Goal: Task Accomplishment & Management: Complete application form

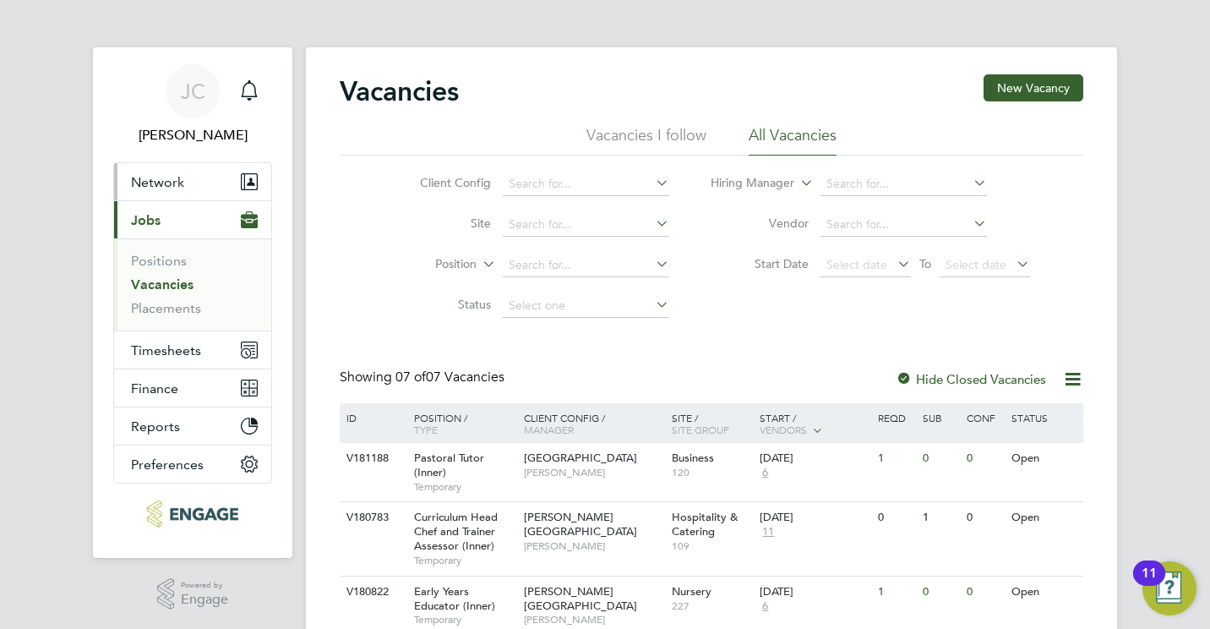
click at [181, 175] on span "Network" at bounding box center [157, 182] width 53 height 16
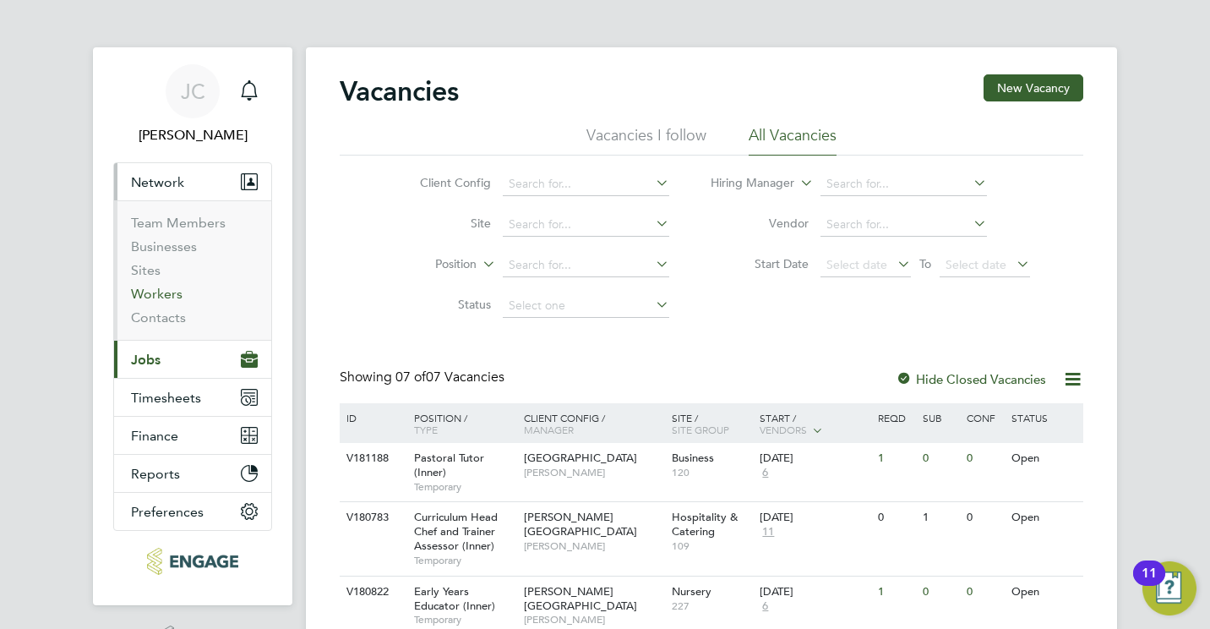
click at [177, 298] on link "Workers" at bounding box center [157, 294] width 52 height 16
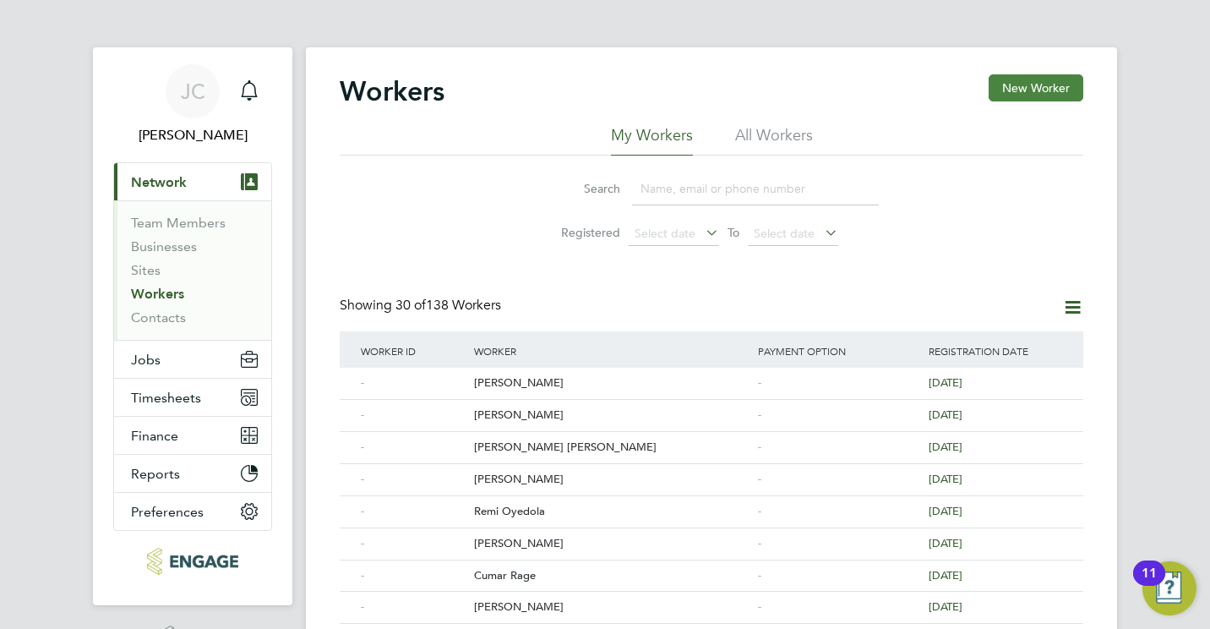
click at [1073, 97] on button "New Worker" at bounding box center [1036, 87] width 95 height 27
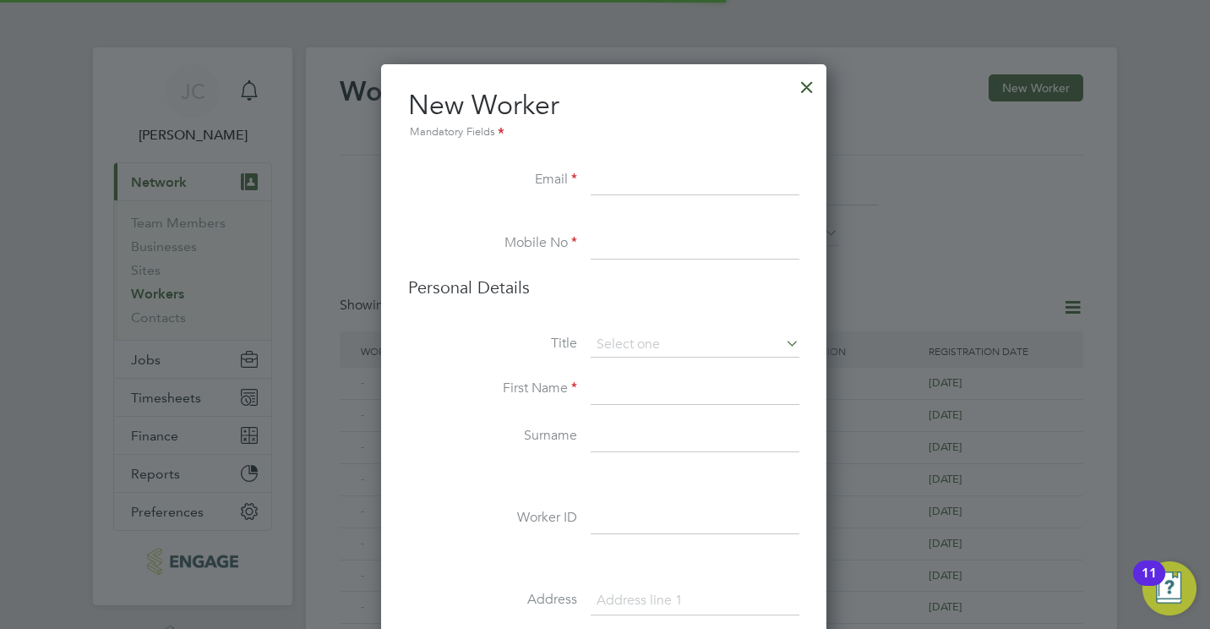
scroll to position [1426, 448]
paste input "[EMAIL_ADDRESS][DOMAIN_NAME]"
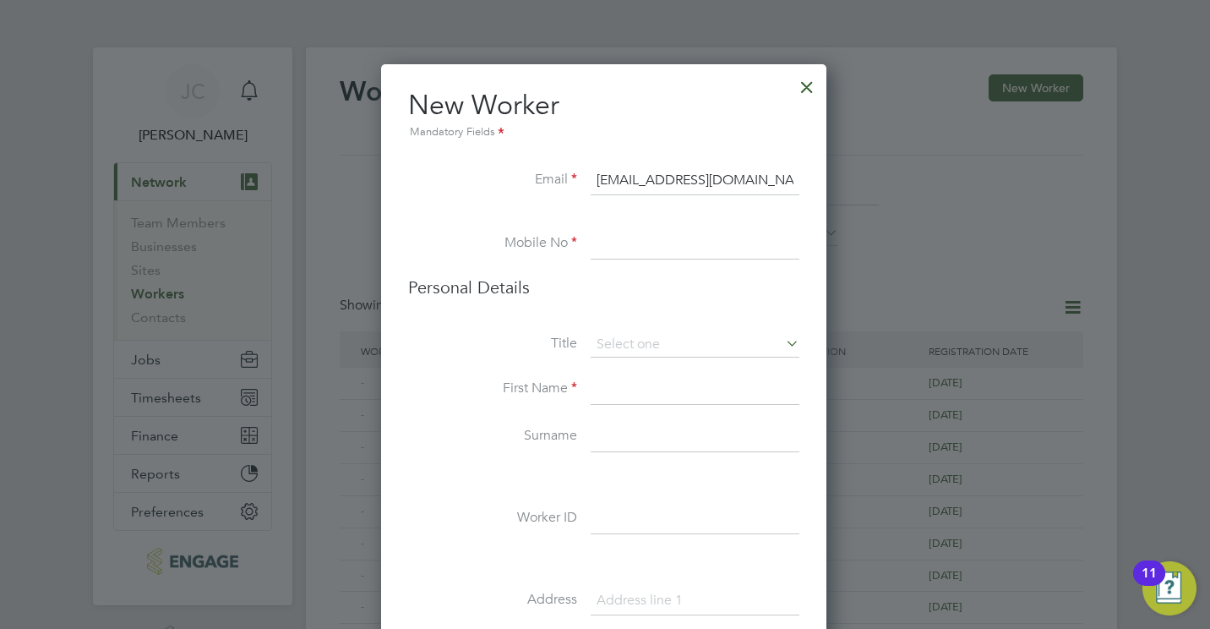
type input "[EMAIL_ADDRESS][DOMAIN_NAME]"
click at [619, 264] on li "Mobile No" at bounding box center [603, 252] width 391 height 47
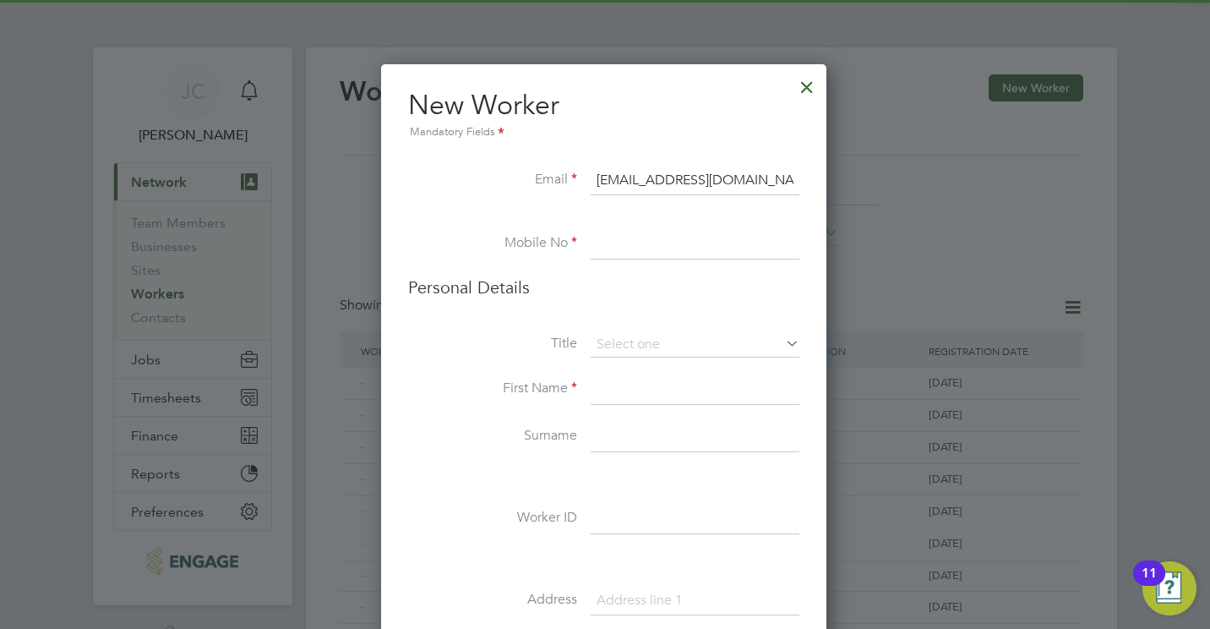
click at [620, 247] on input at bounding box center [695, 244] width 209 height 30
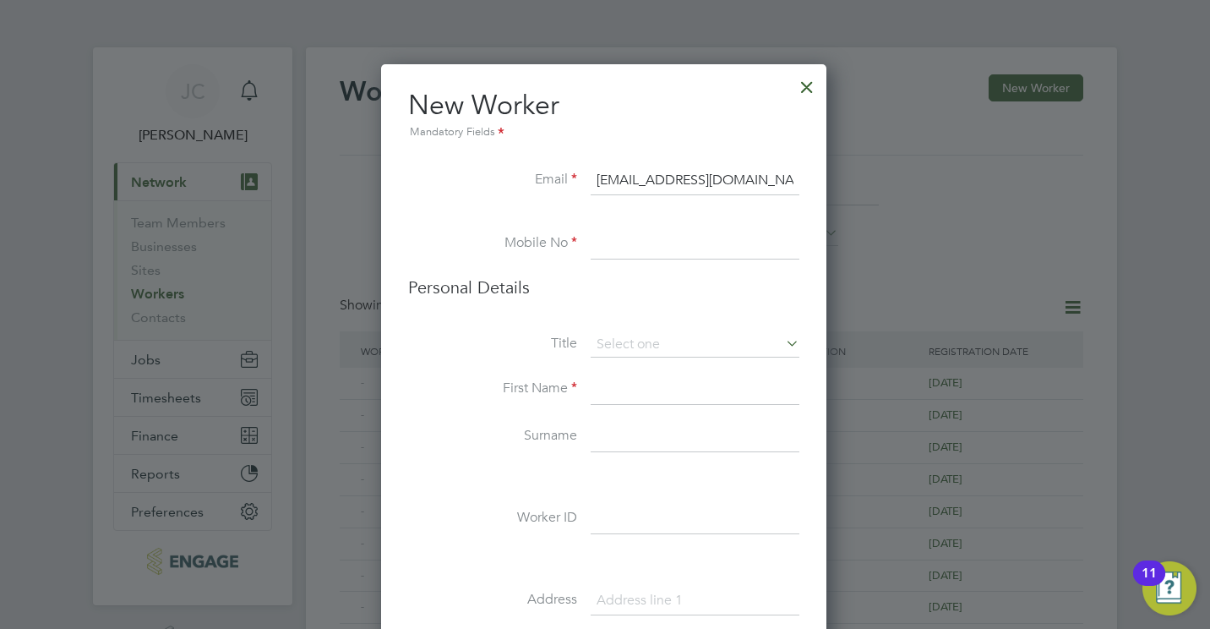
paste input "07956037012"
type input "07956037012"
click at [617, 388] on input at bounding box center [695, 389] width 209 height 30
type input "[PERSON_NAME]"
click at [606, 422] on input at bounding box center [695, 437] width 209 height 30
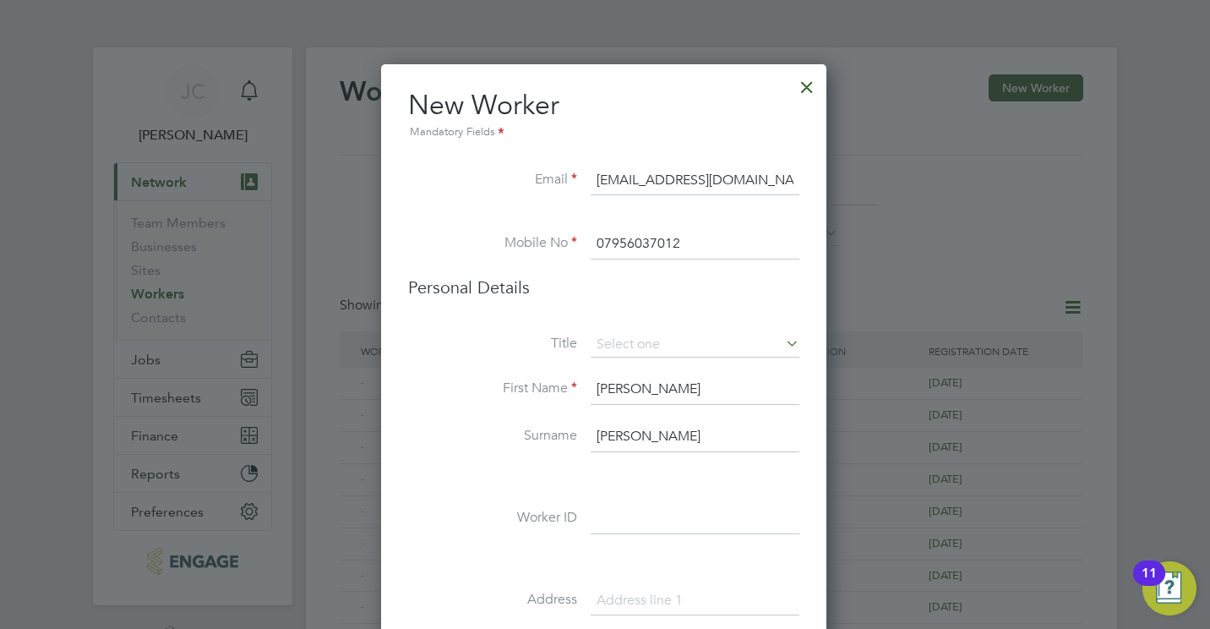
type input "[PERSON_NAME]"
click at [1164, 297] on div at bounding box center [605, 314] width 1210 height 629
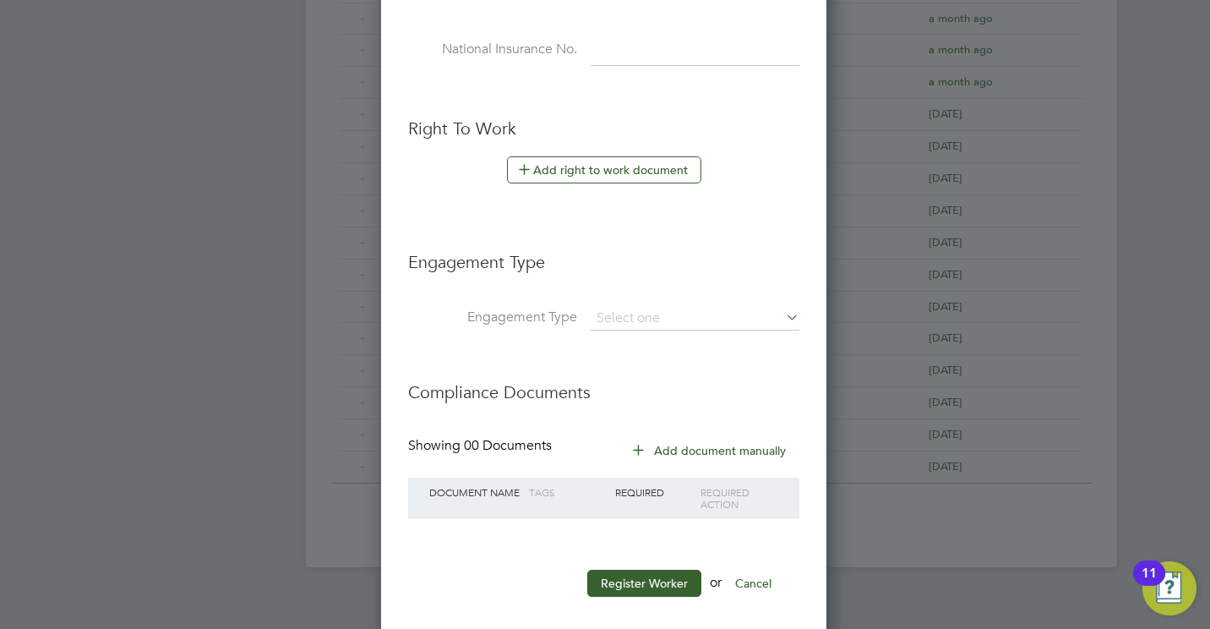
scroll to position [861, 0]
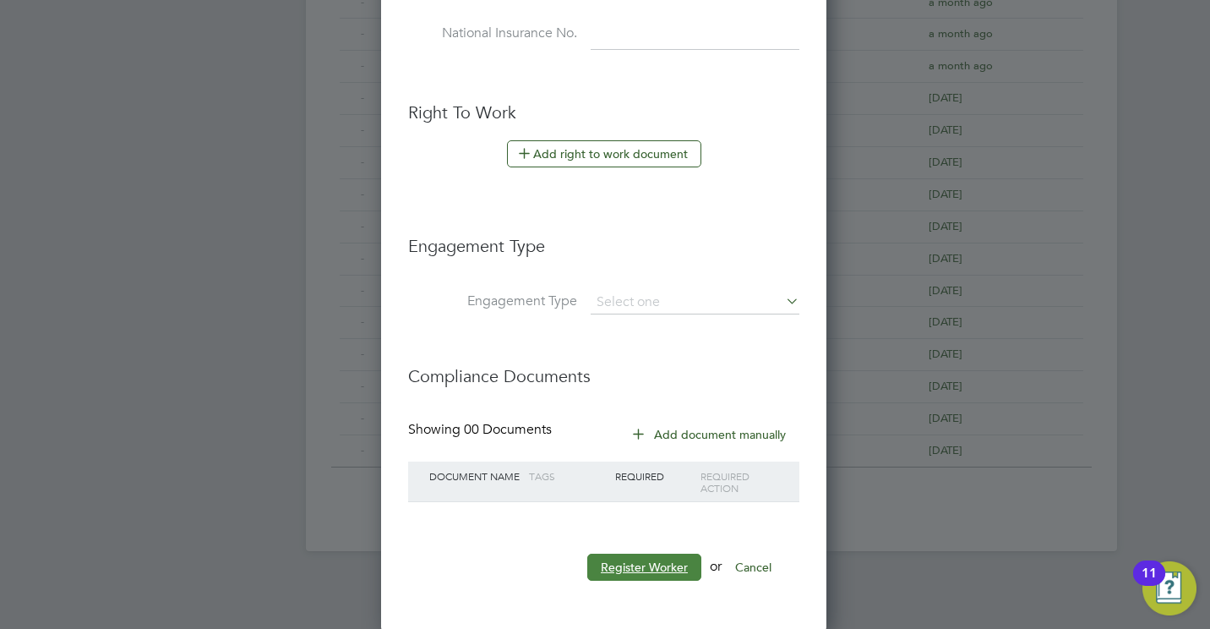
click at [639, 569] on button "Register Worker" at bounding box center [644, 566] width 114 height 27
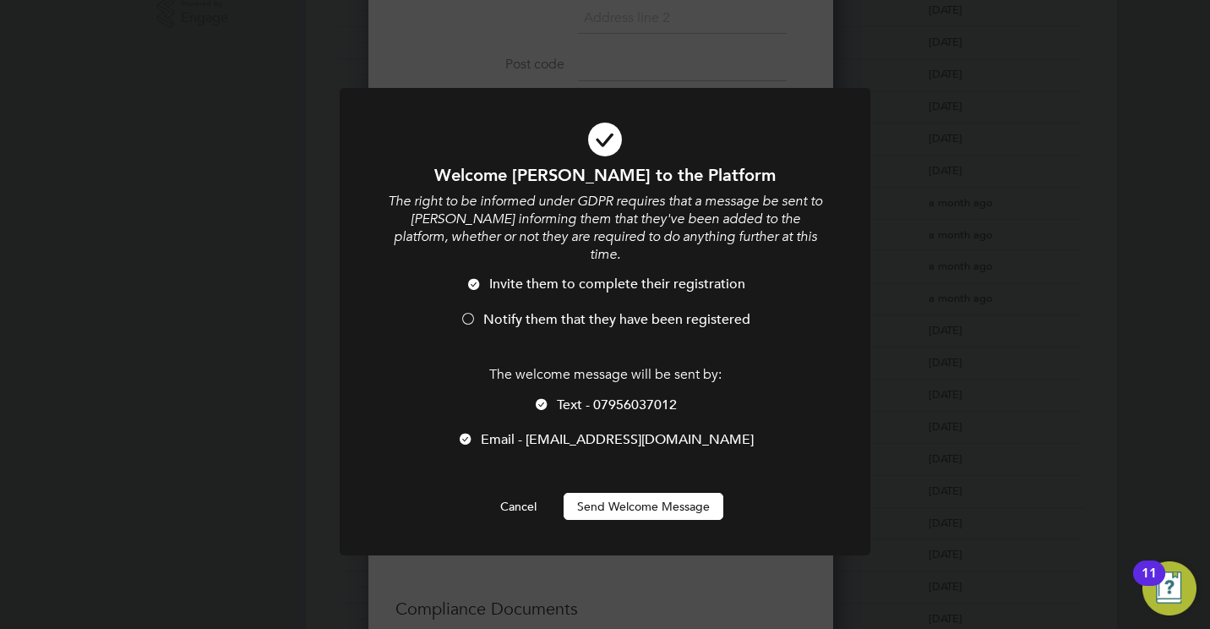
click at [622, 493] on button "Send Welcome Message" at bounding box center [644, 506] width 160 height 27
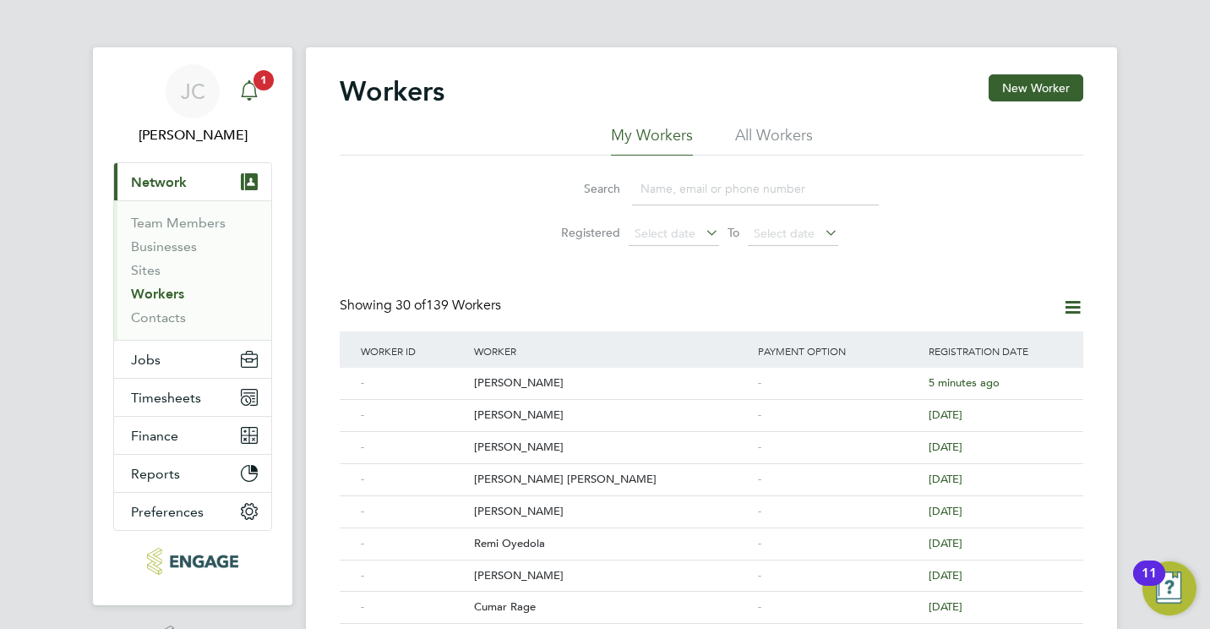
click at [246, 93] on icon "Main navigation" at bounding box center [249, 90] width 20 height 20
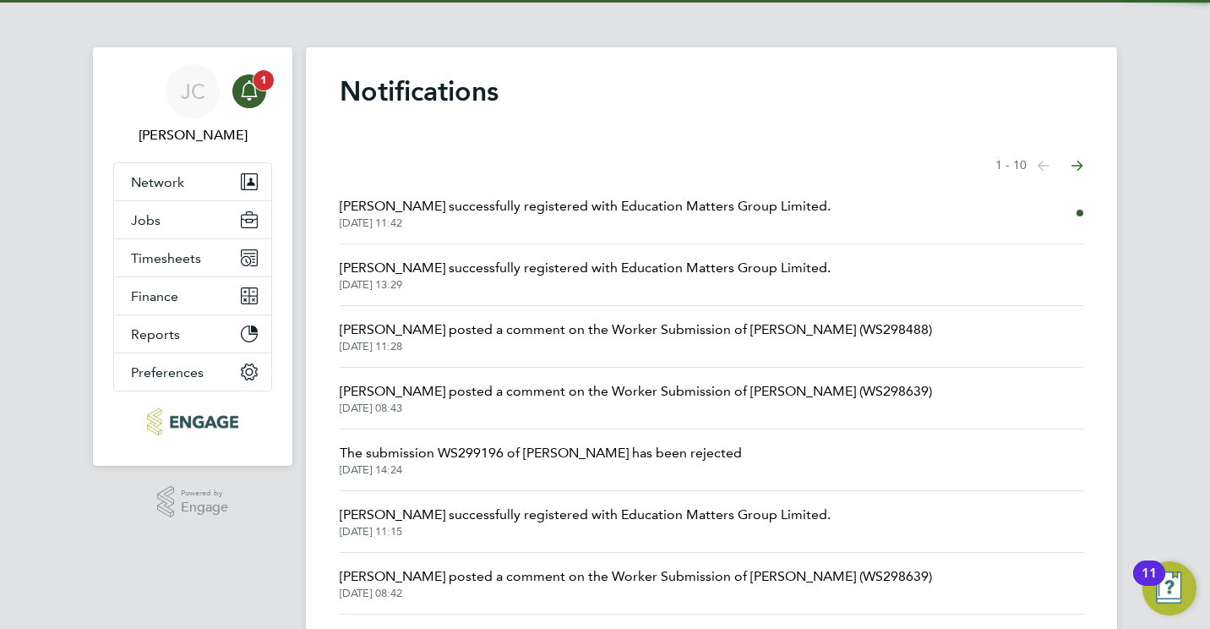
click at [246, 93] on icon "Main navigation" at bounding box center [249, 90] width 20 height 20
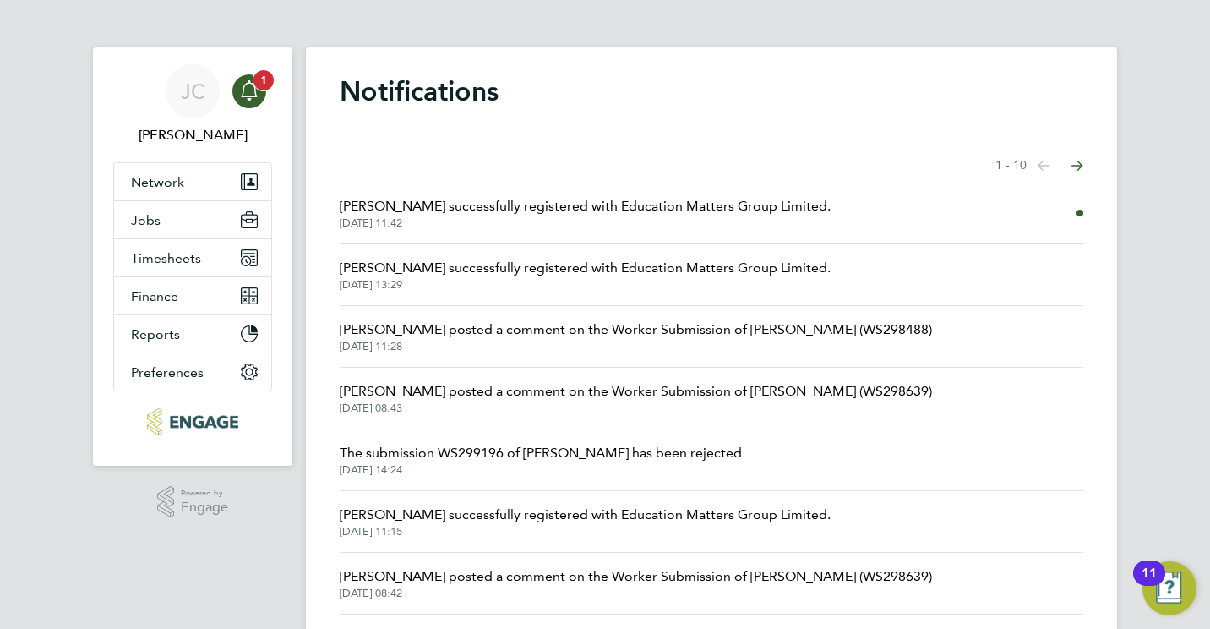
click at [253, 82] on span "1" at bounding box center [263, 80] width 20 height 20
click at [163, 222] on button "Jobs" at bounding box center [192, 219] width 157 height 37
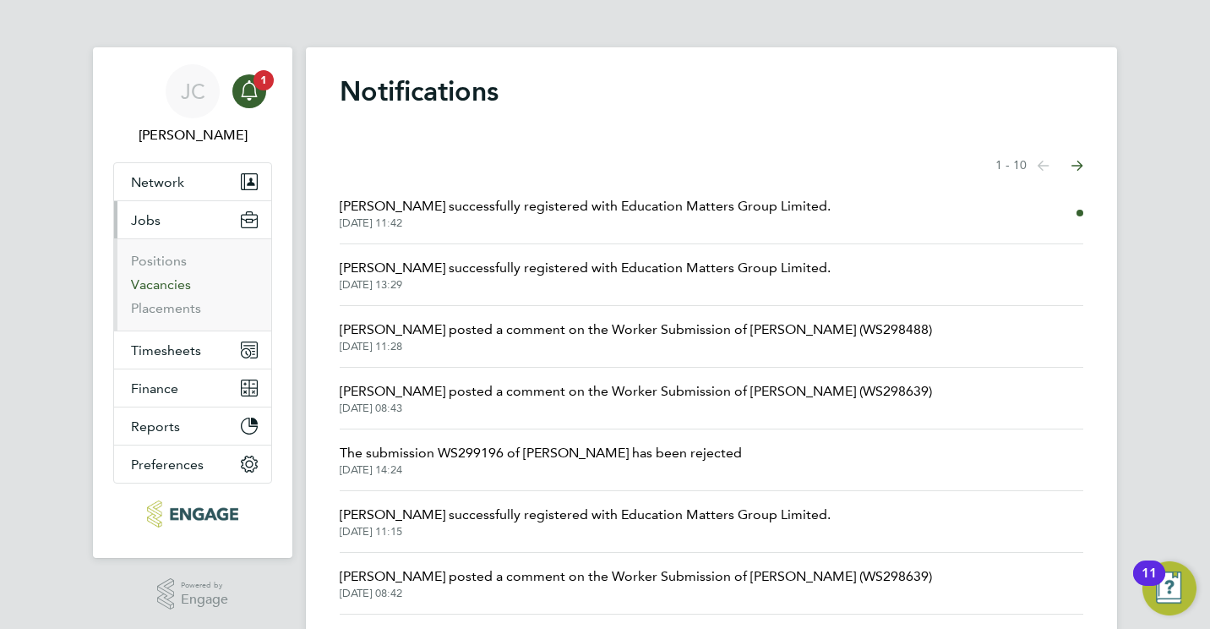
click at [169, 290] on link "Vacancies" at bounding box center [161, 284] width 60 height 16
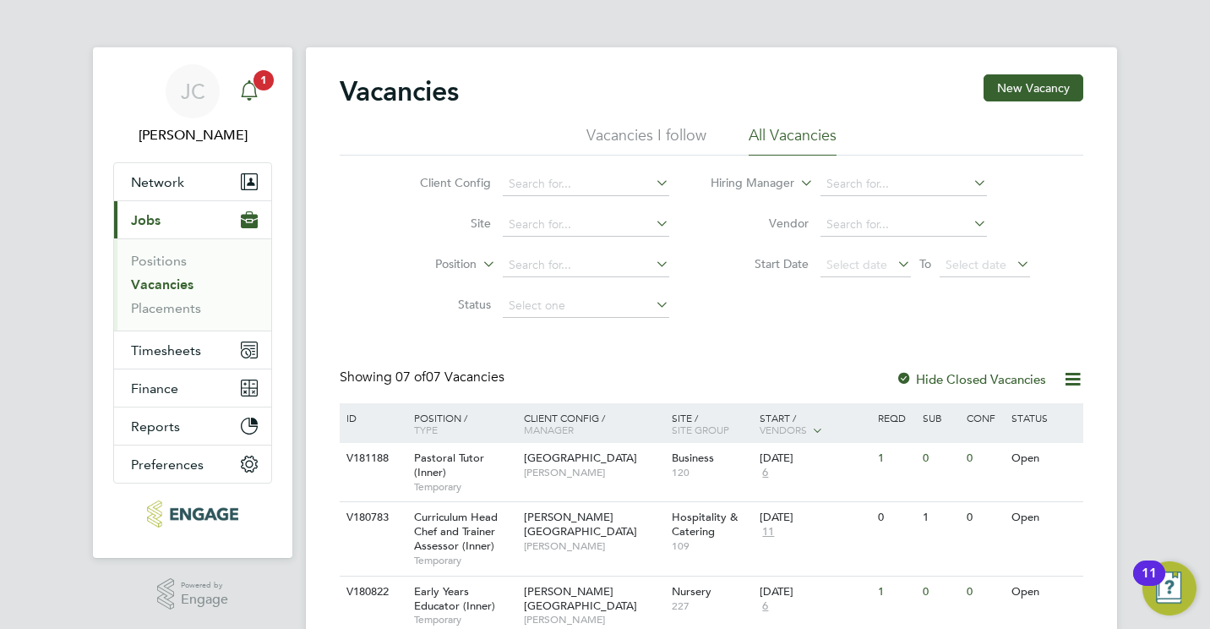
click at [259, 96] on div "Main navigation" at bounding box center [249, 91] width 34 height 34
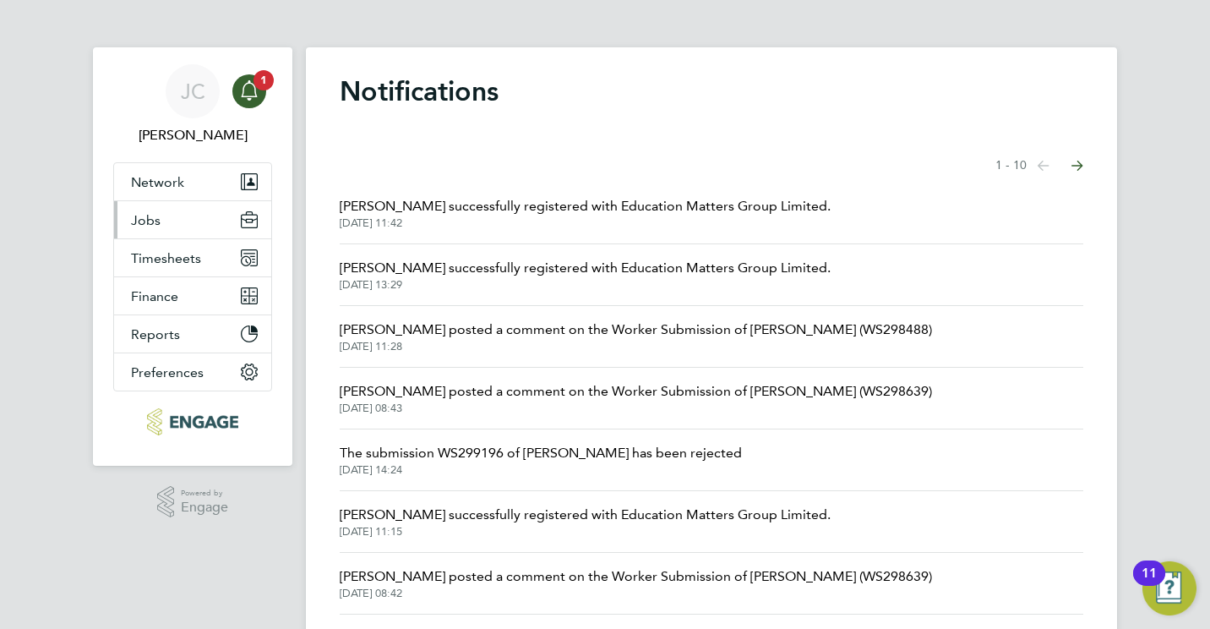
click at [170, 225] on button "Jobs" at bounding box center [192, 219] width 157 height 37
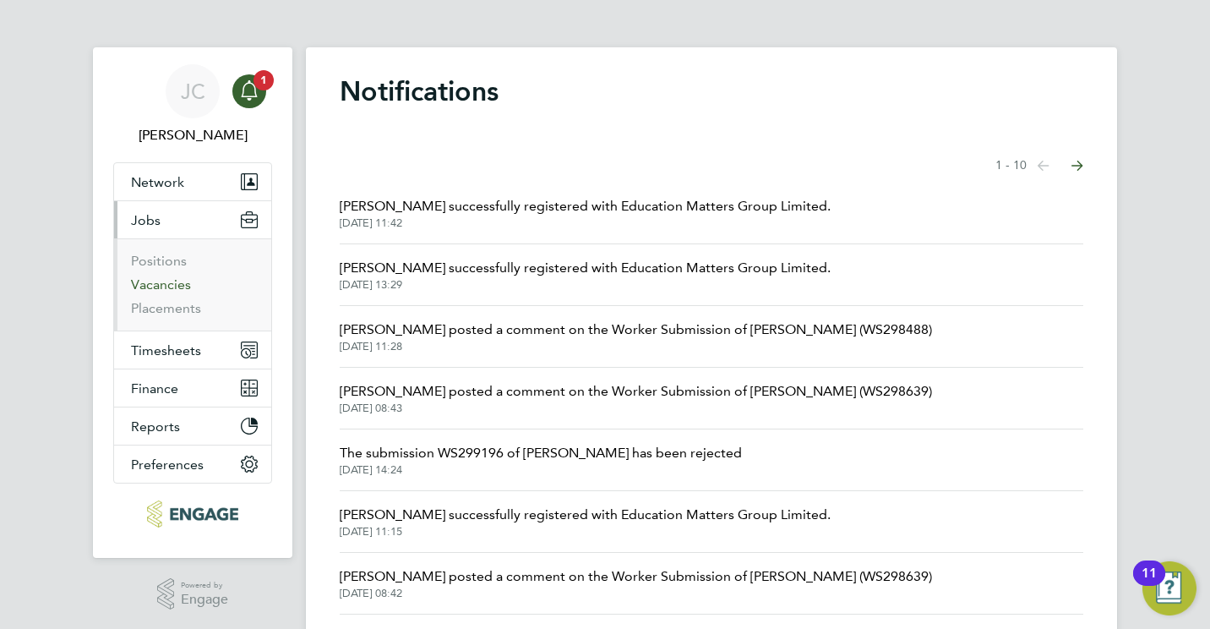
click at [170, 282] on link "Vacancies" at bounding box center [161, 284] width 60 height 16
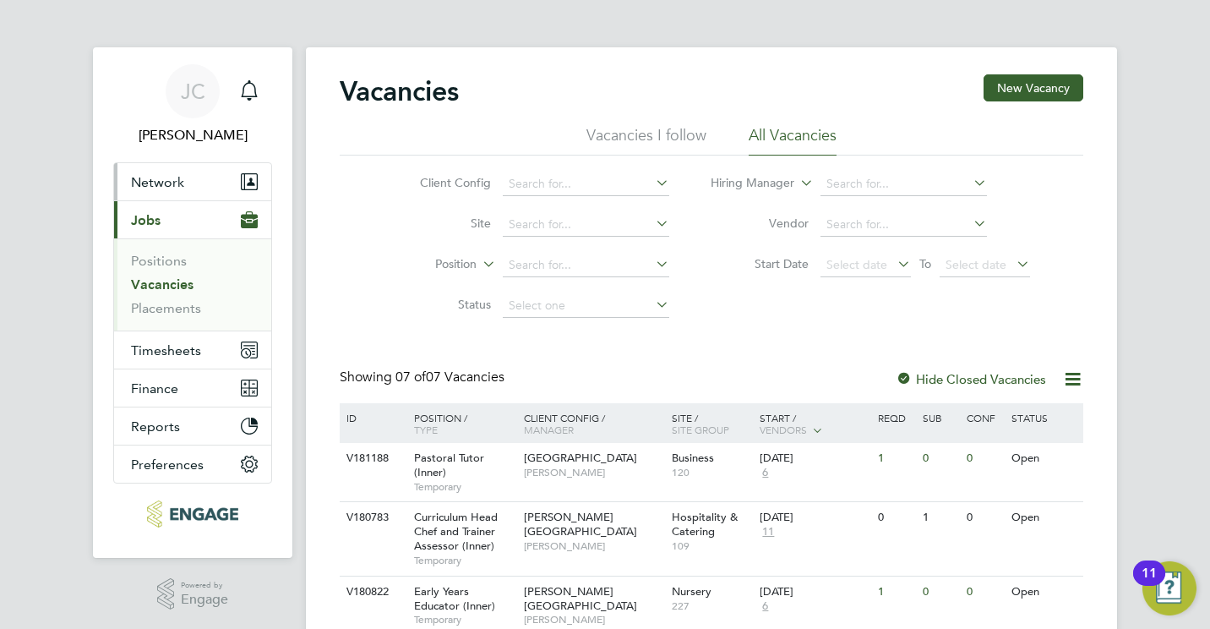
click at [204, 172] on button "Network" at bounding box center [192, 181] width 157 height 37
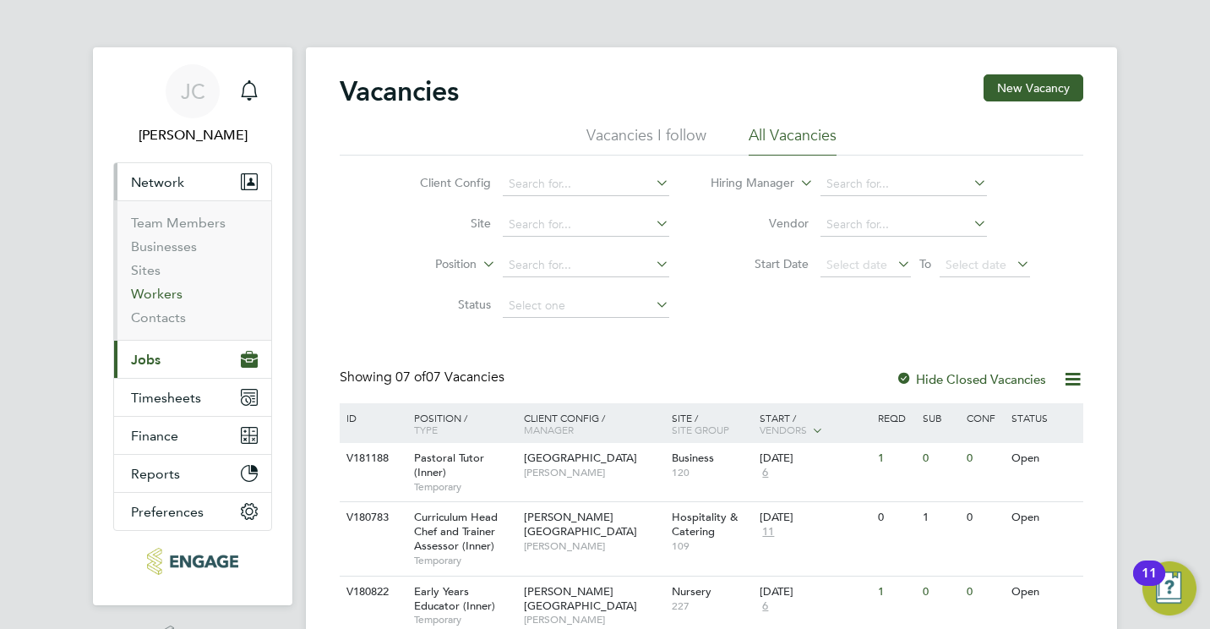
click at [161, 293] on link "Workers" at bounding box center [157, 294] width 52 height 16
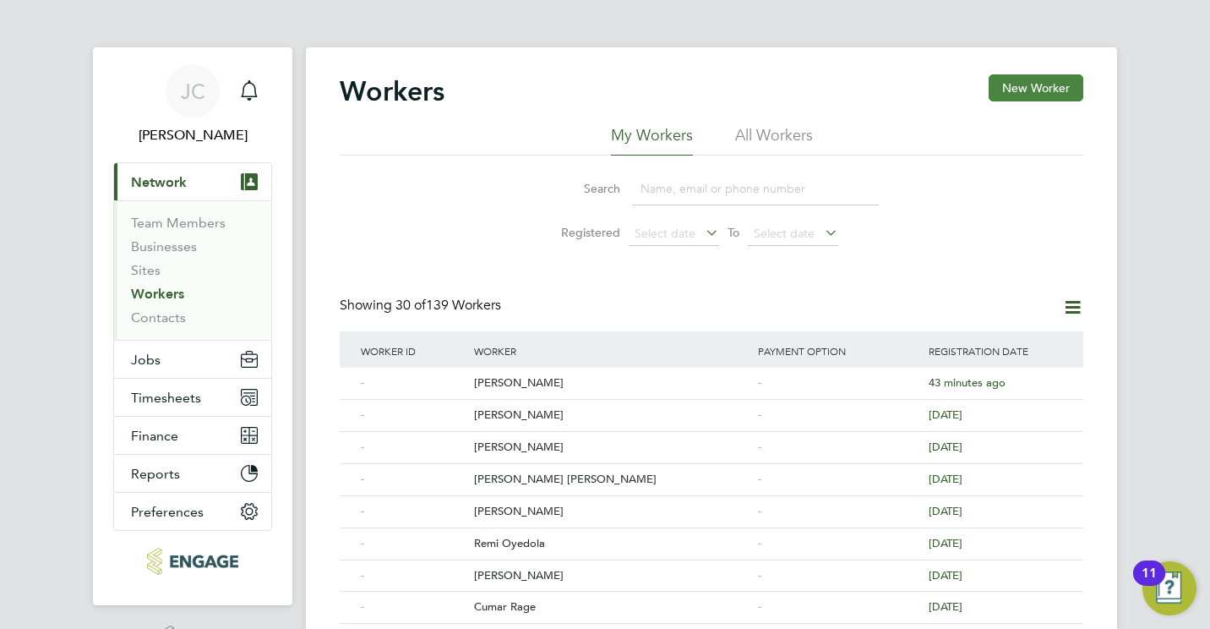
click at [1009, 93] on button "New Worker" at bounding box center [1036, 87] width 95 height 27
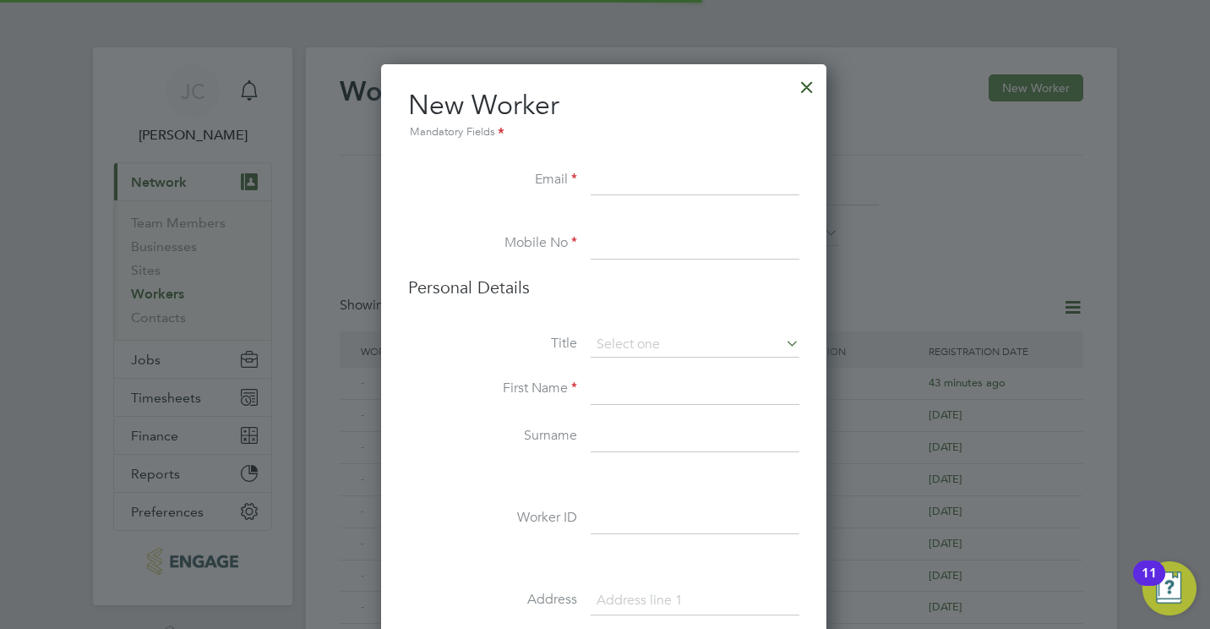
scroll to position [1426, 448]
paste input "[EMAIL_ADDRESS][DOMAIN_NAME]"
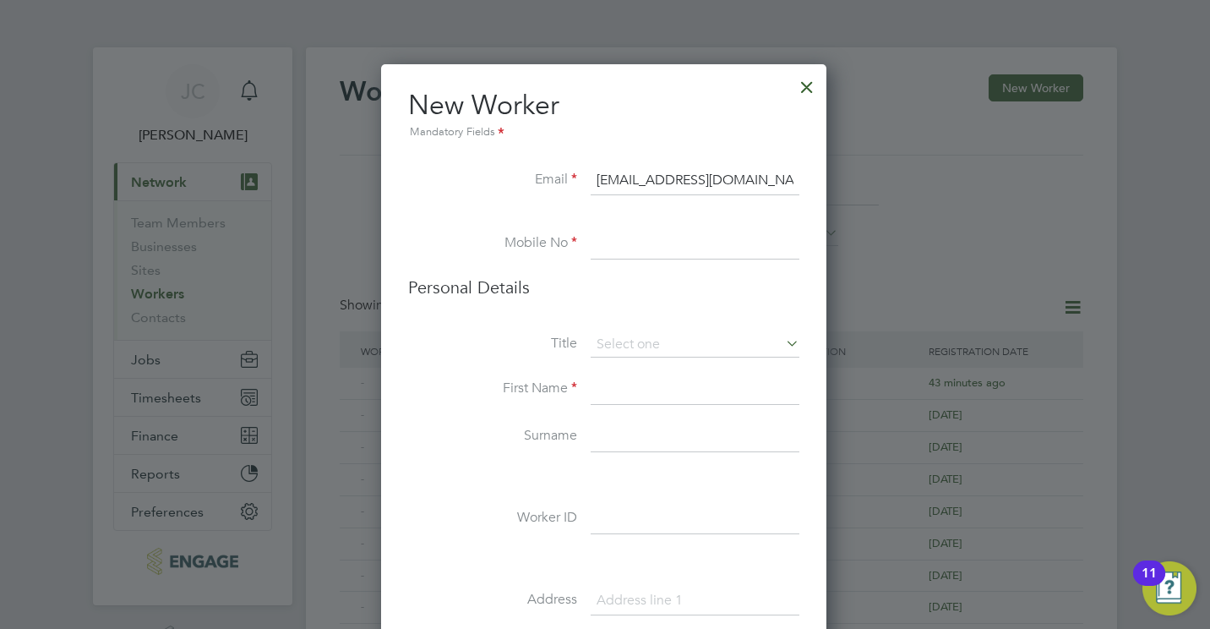
type input "[EMAIL_ADDRESS][DOMAIN_NAME]"
click at [743, 238] on input at bounding box center [695, 244] width 209 height 30
paste input "7467950439"
click at [597, 245] on input "7467950439" at bounding box center [695, 244] width 209 height 30
type input "07467950439"
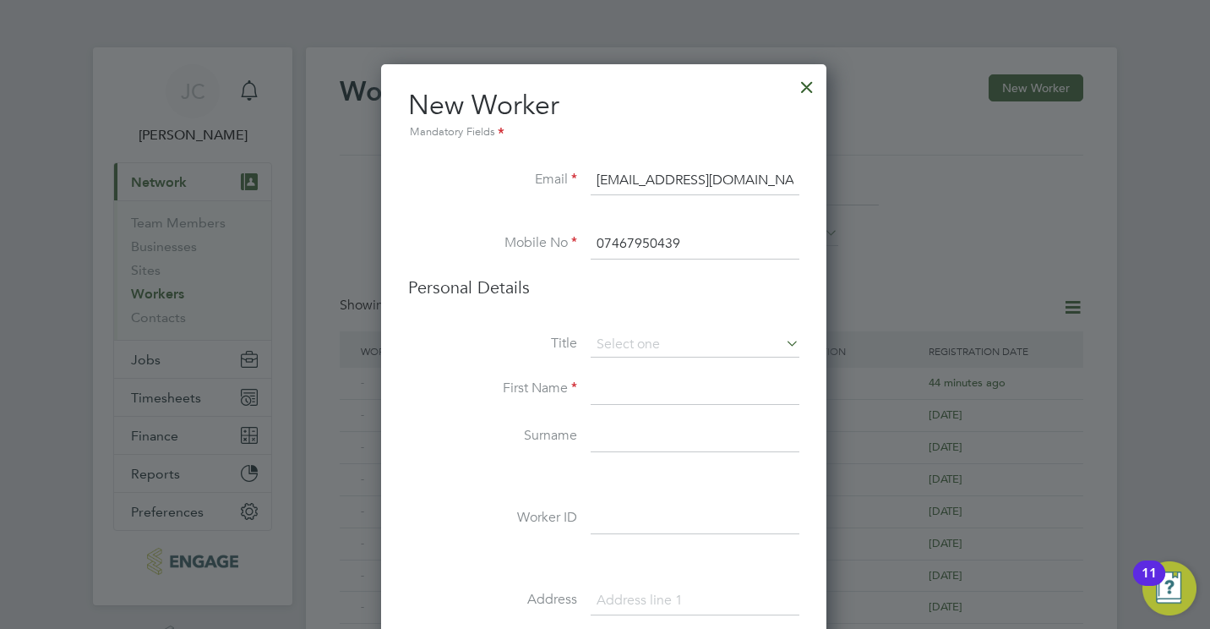
click at [625, 385] on input at bounding box center [695, 389] width 209 height 30
type input "[DEMOGRAPHIC_DATA]"
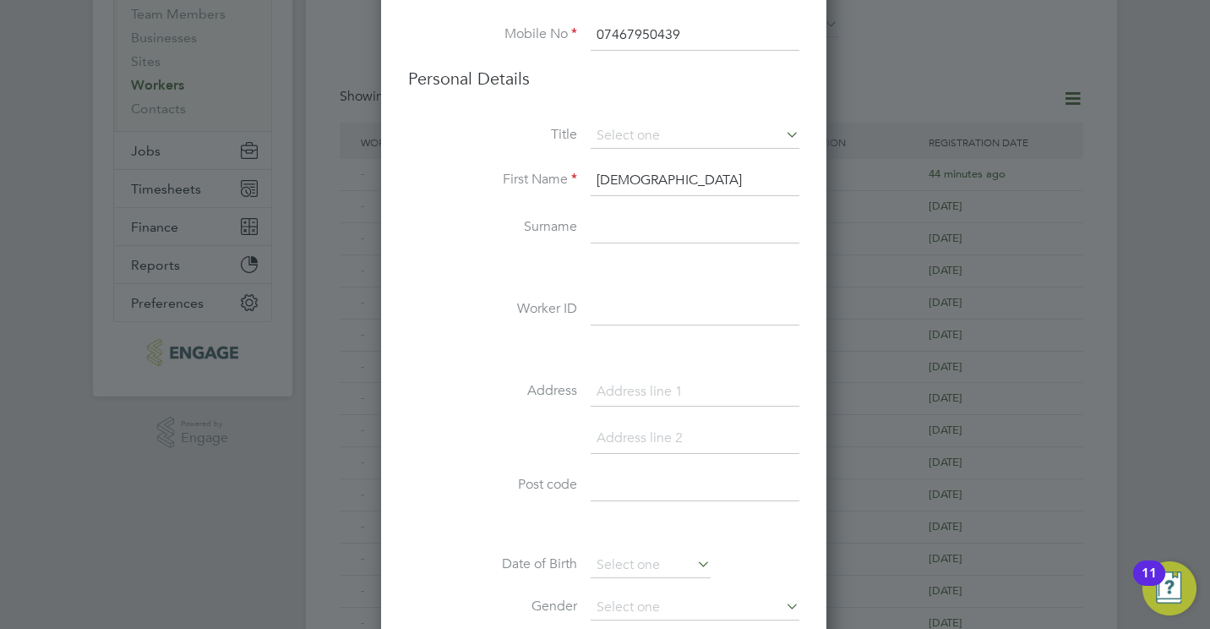
scroll to position [211, 0]
type input "[PERSON_NAME]"
drag, startPoint x: 1159, startPoint y: 329, endPoint x: 1174, endPoint y: 69, distance: 259.8
click at [1174, 69] on div at bounding box center [605, 314] width 1210 height 629
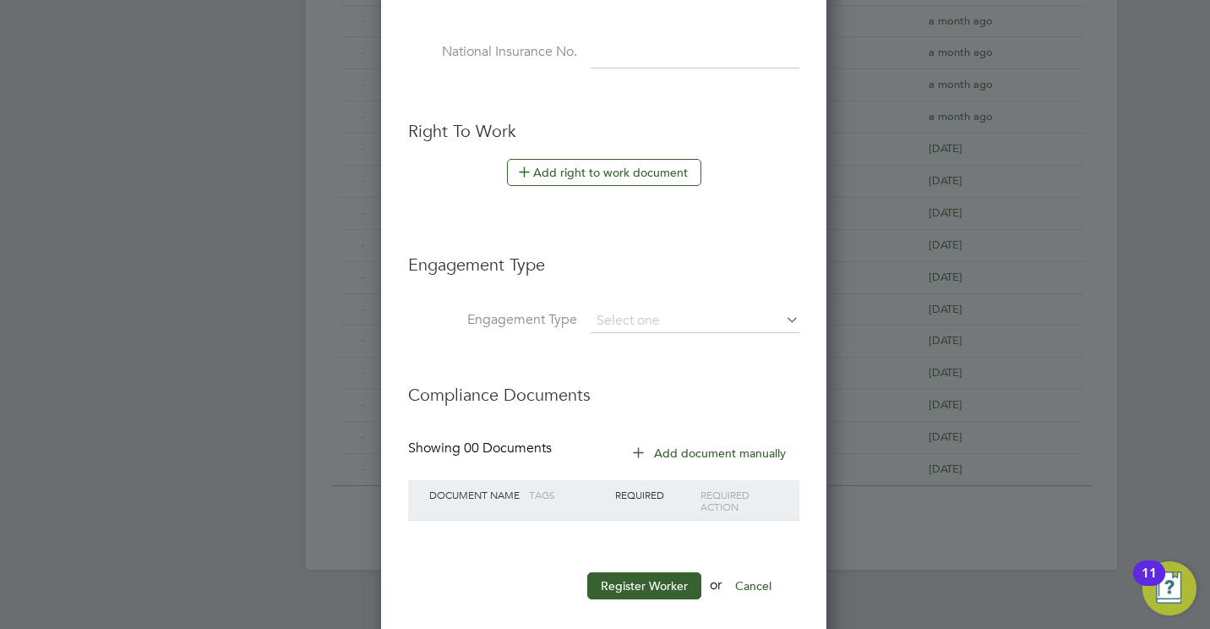
scroll to position [861, 0]
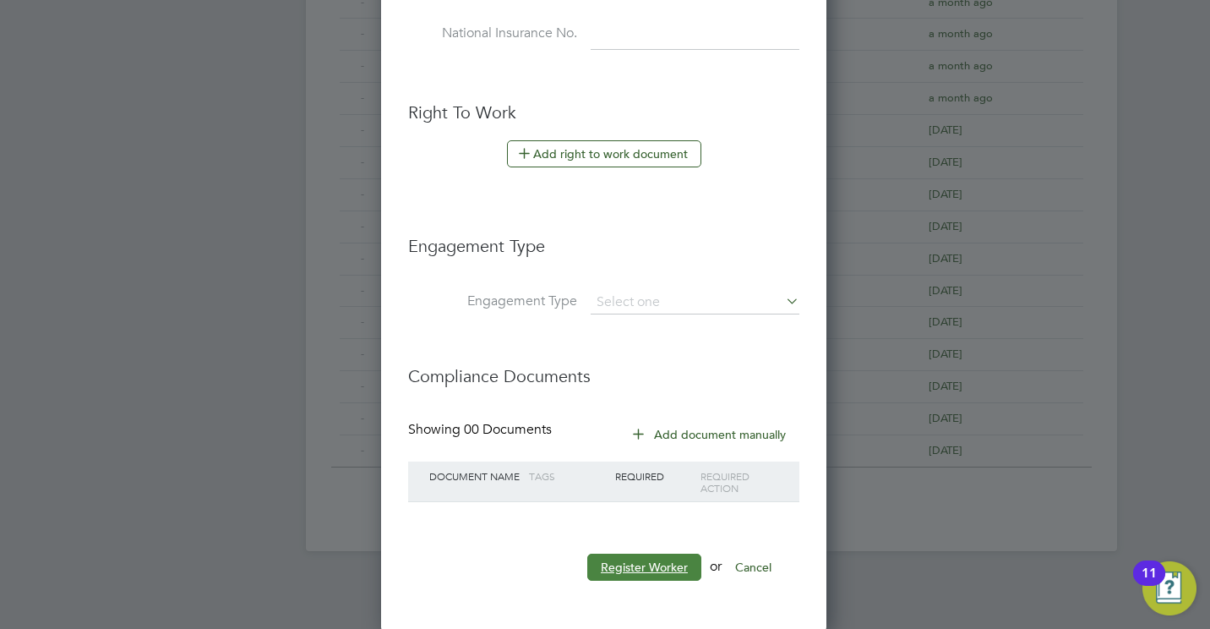
click at [665, 564] on button "Register Worker" at bounding box center [644, 566] width 114 height 27
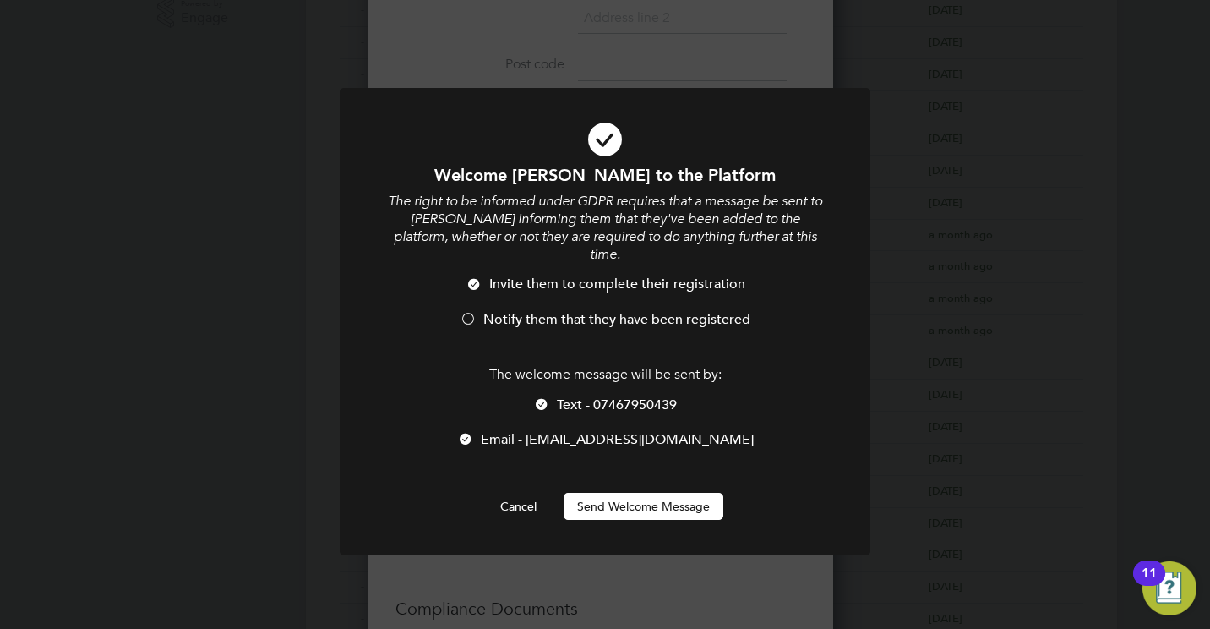
scroll to position [1426, 448]
click at [634, 493] on button "Send Welcome Message" at bounding box center [644, 506] width 160 height 27
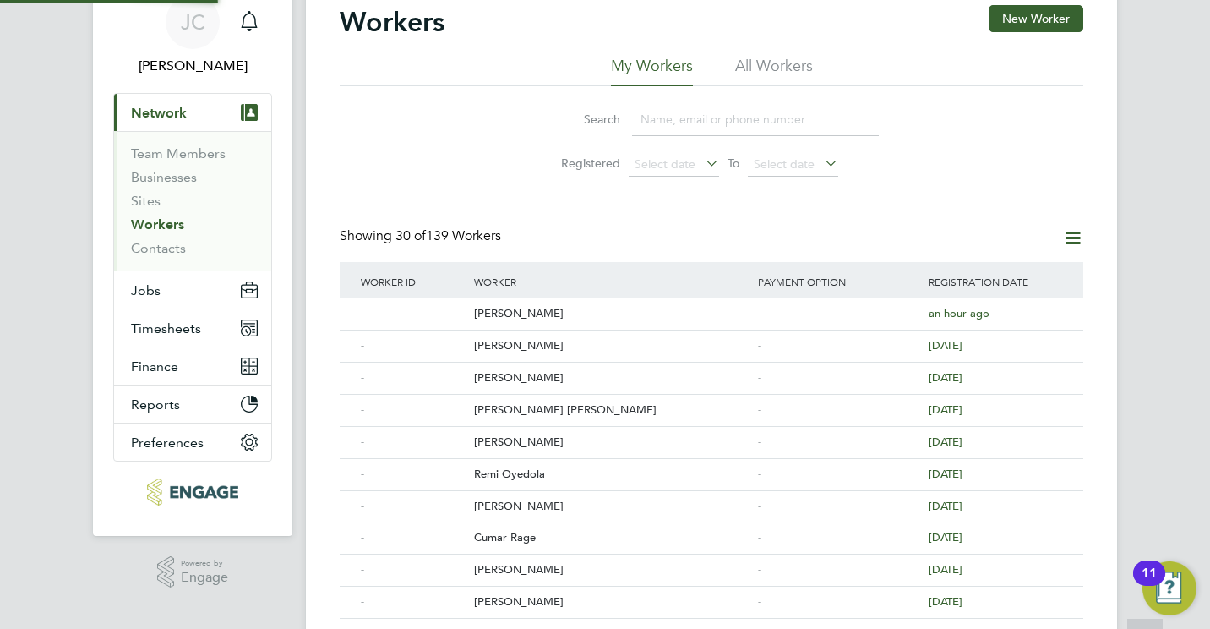
scroll to position [0, 0]
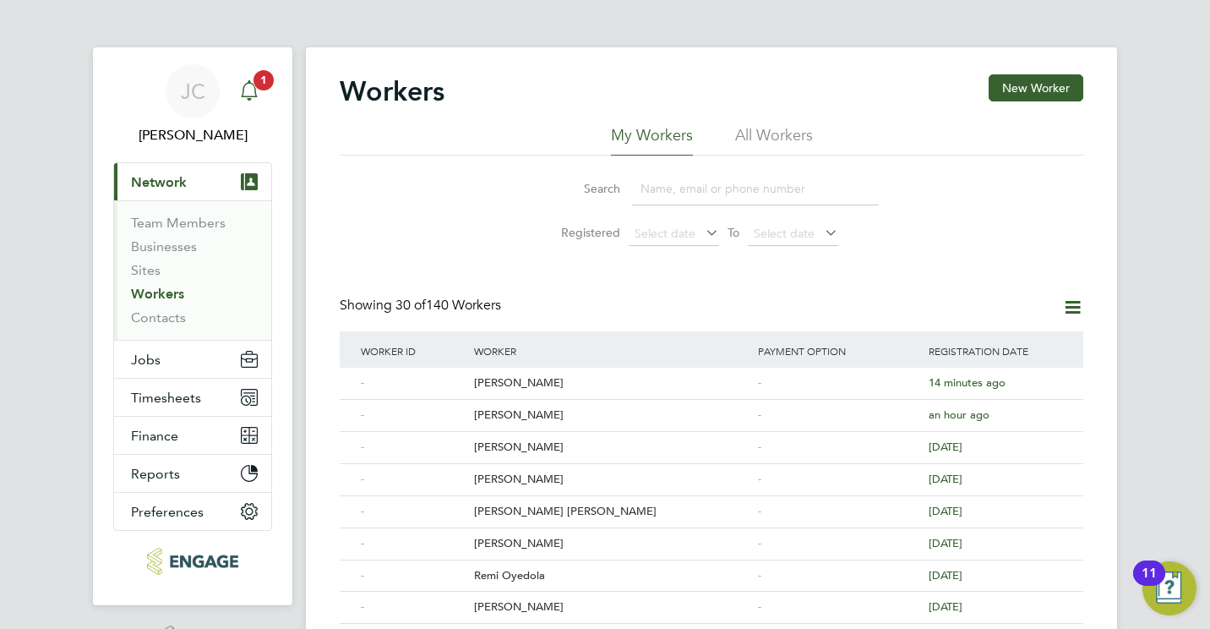
click at [247, 78] on div "Main navigation" at bounding box center [249, 91] width 34 height 34
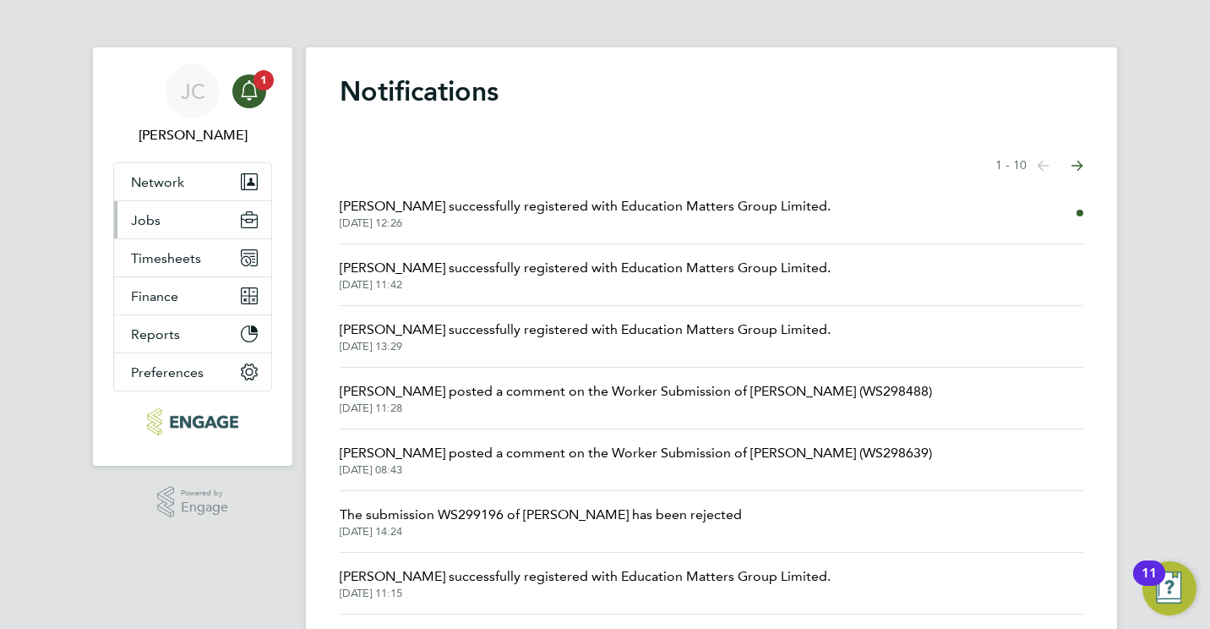
click at [162, 220] on button "Jobs" at bounding box center [192, 219] width 157 height 37
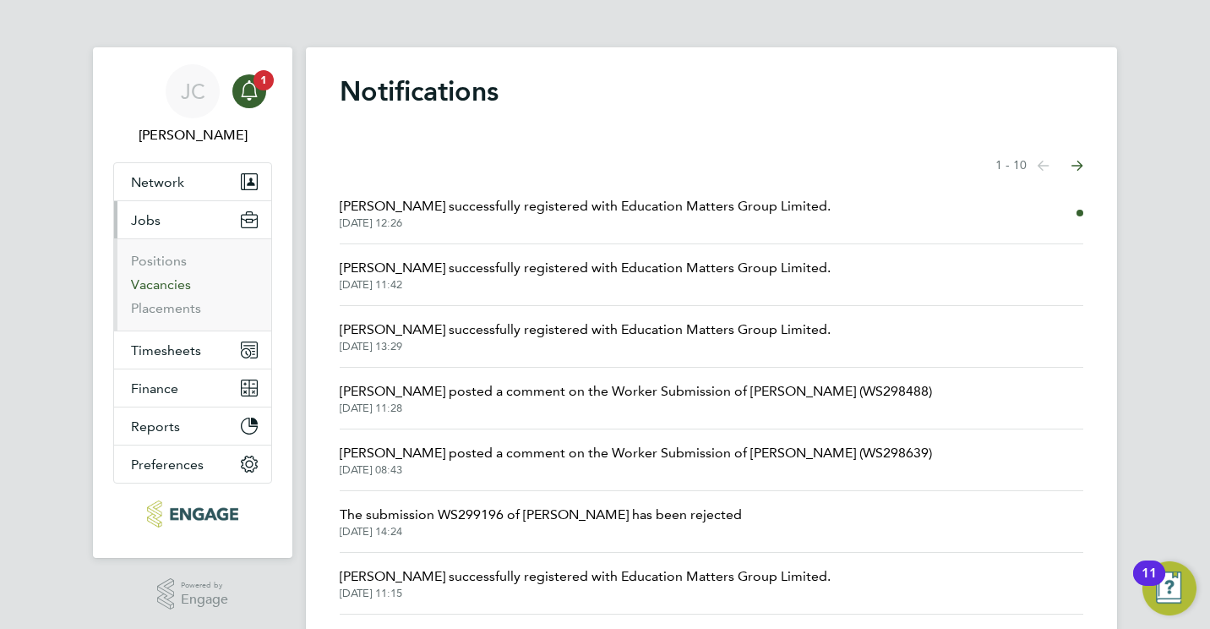
click at [162, 291] on link "Vacancies" at bounding box center [161, 284] width 60 height 16
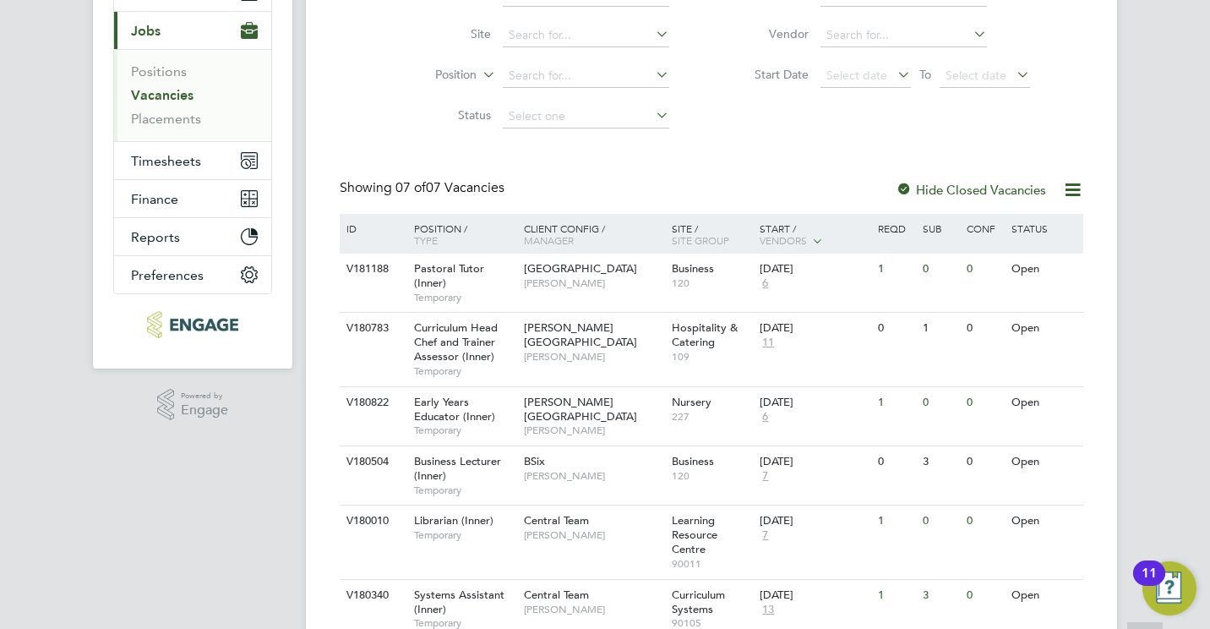
scroll to position [319, 0]
